Goal: Task Accomplishment & Management: Manage account settings

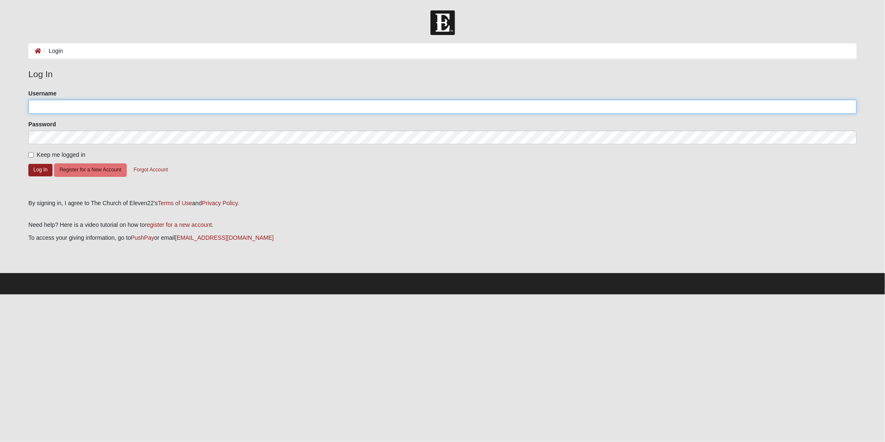
click at [51, 105] on input "Username" at bounding box center [442, 107] width 829 height 14
click at [114, 104] on input "Username" at bounding box center [442, 107] width 829 height 14
type input "GarrettKH84"
click at [34, 167] on button "Log In" at bounding box center [40, 170] width 24 height 12
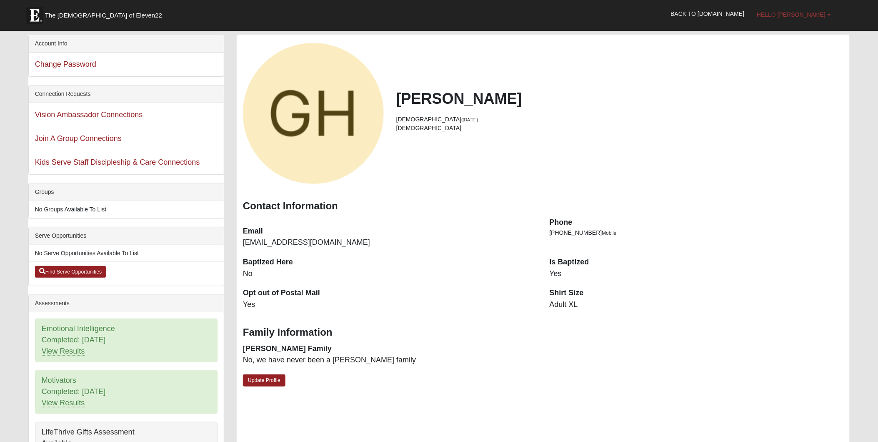
click at [814, 13] on span "Hello [PERSON_NAME]" at bounding box center [791, 14] width 69 height 7
click at [756, 117] on li "[DEMOGRAPHIC_DATA] ([DATE])" at bounding box center [619, 119] width 447 height 9
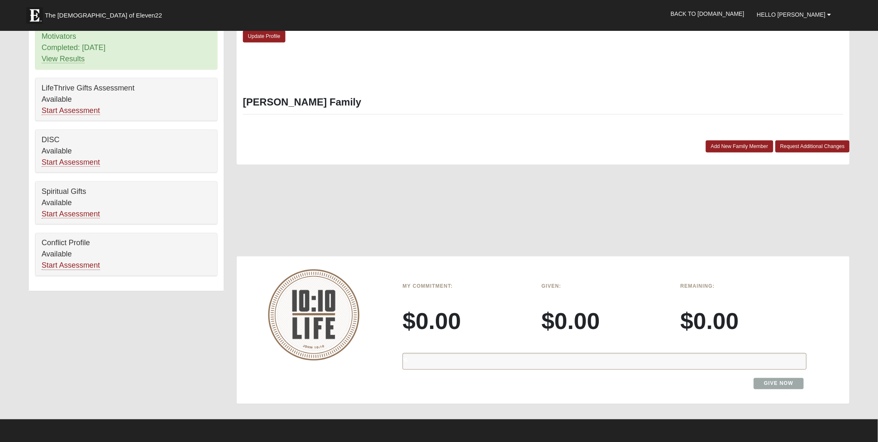
scroll to position [422, 0]
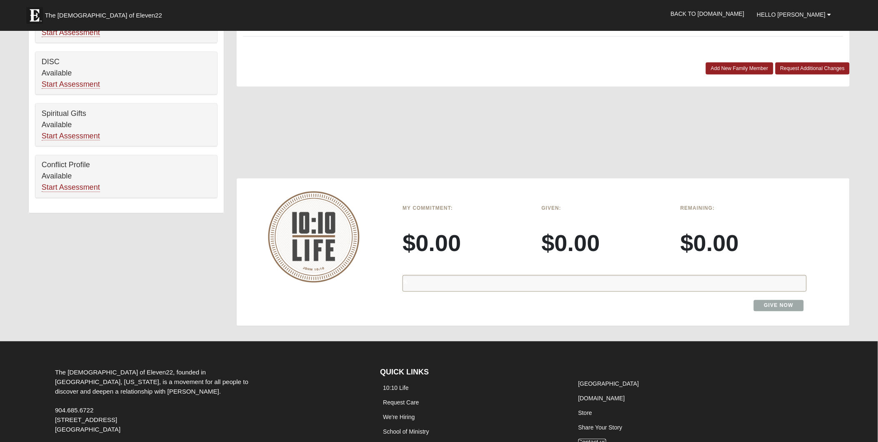
click at [589, 439] on link "Contact us" at bounding box center [593, 442] width 28 height 7
